Goal: Information Seeking & Learning: Learn about a topic

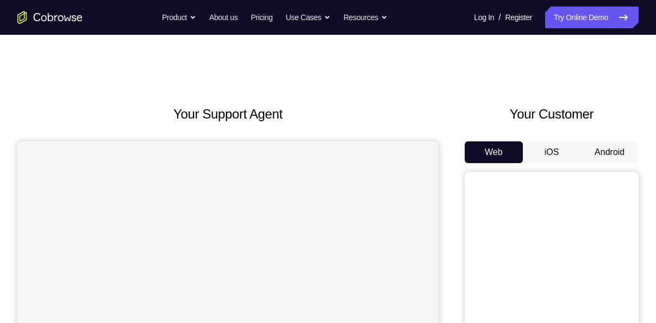
click at [617, 160] on button "Android" at bounding box center [610, 152] width 58 height 22
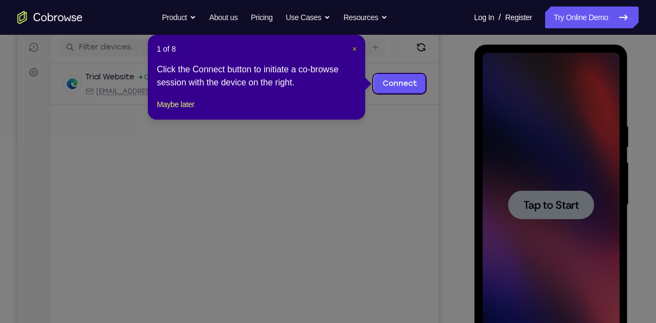
click at [356, 48] on span "×" at bounding box center [354, 49] width 4 height 9
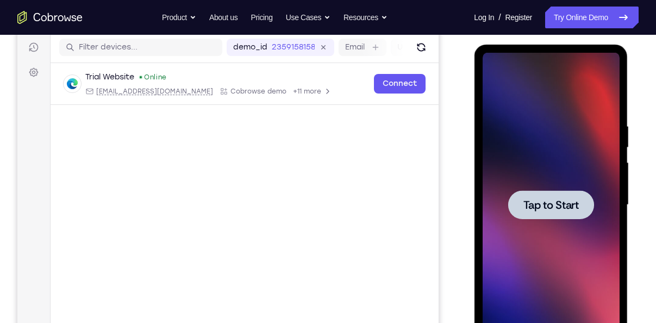
click at [581, 207] on div at bounding box center [551, 204] width 86 height 29
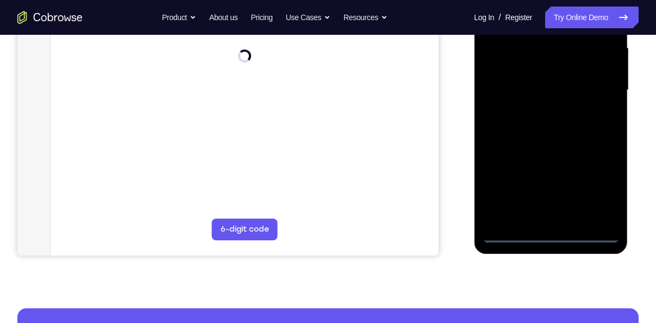
scroll to position [251, 0]
click at [550, 236] on div at bounding box center [550, 89] width 137 height 305
click at [596, 184] on div at bounding box center [550, 89] width 137 height 305
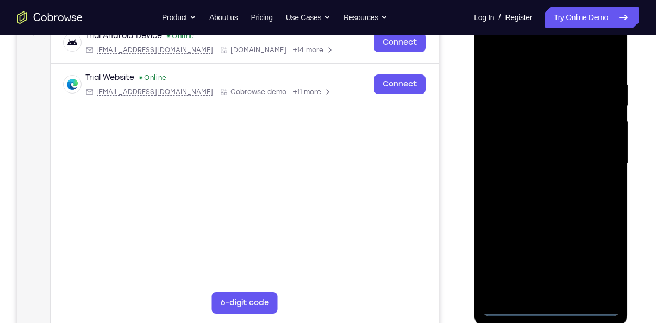
scroll to position [176, 0]
click at [527, 64] on div at bounding box center [550, 164] width 137 height 305
click at [593, 164] on div at bounding box center [550, 164] width 137 height 305
click at [540, 183] on div at bounding box center [550, 164] width 137 height 305
click at [537, 142] on div at bounding box center [550, 164] width 137 height 305
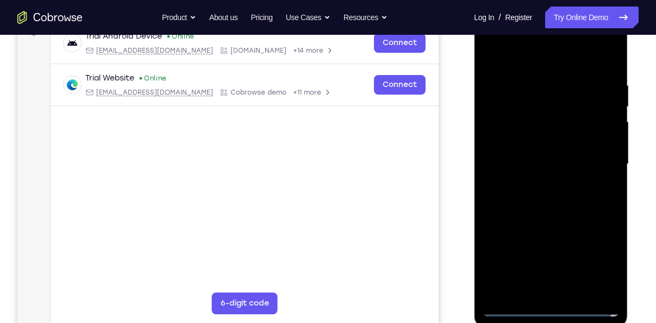
click at [528, 154] on div at bounding box center [550, 164] width 137 height 305
click at [548, 139] on div at bounding box center [550, 164] width 137 height 305
click at [612, 216] on div at bounding box center [550, 164] width 137 height 305
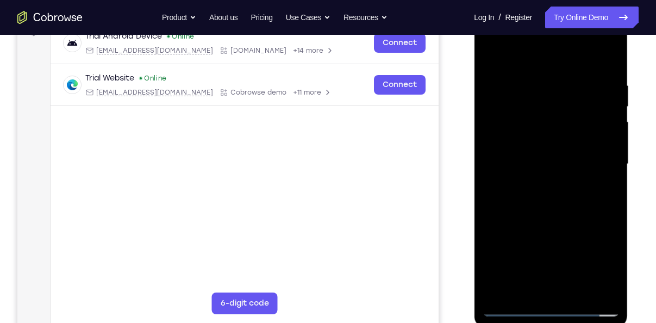
click at [537, 77] on div at bounding box center [550, 164] width 137 height 305
click at [594, 189] on div at bounding box center [550, 164] width 137 height 305
